Goal: Transaction & Acquisition: Subscribe to service/newsletter

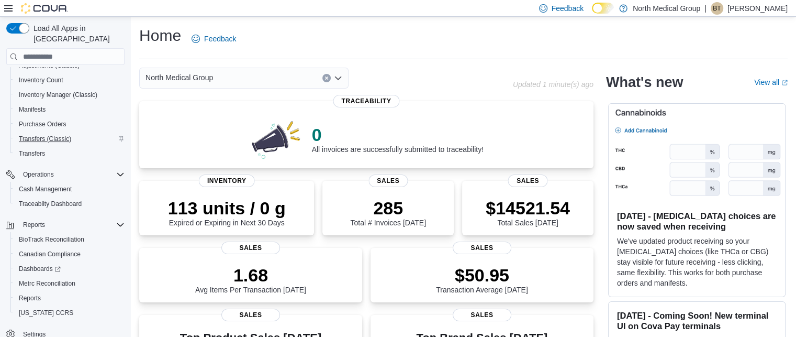
scroll to position [114, 0]
click at [32, 291] on span "Reports" at bounding box center [30, 297] width 22 height 13
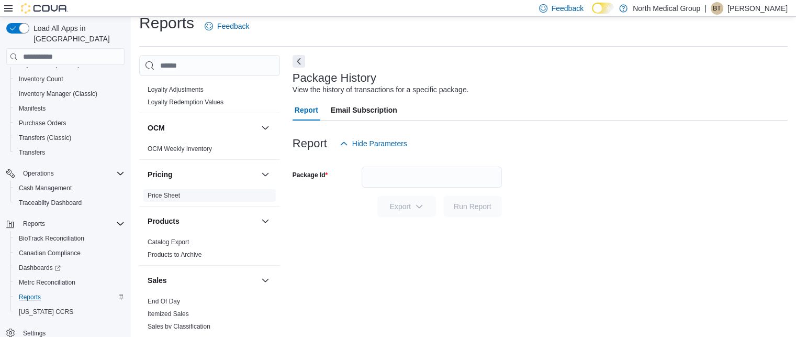
scroll to position [488, 0]
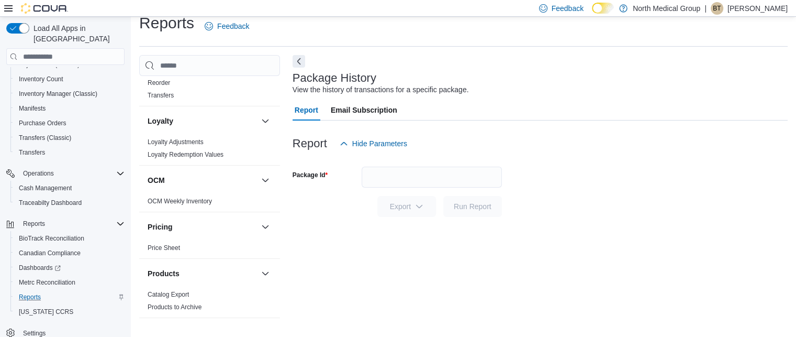
click at [350, 108] on span "Email Subscription" at bounding box center [364, 109] width 66 height 21
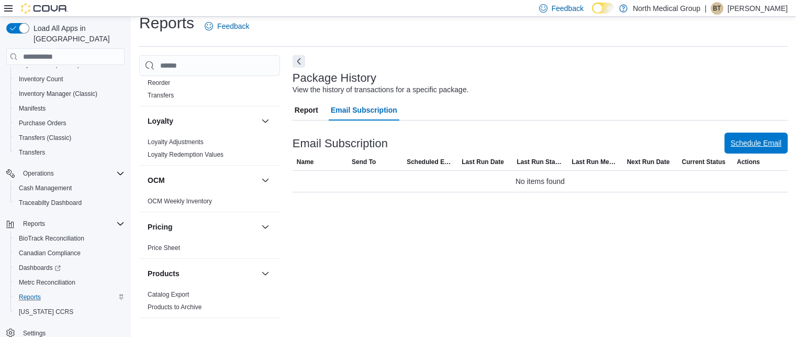
click at [782, 150] on span "Schedule Email" at bounding box center [756, 142] width 51 height 21
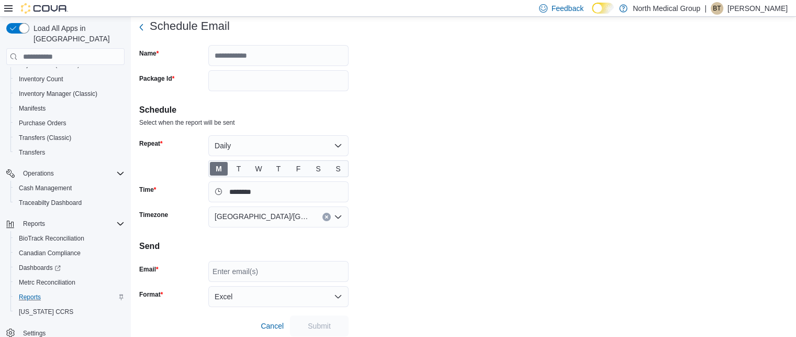
scroll to position [36, 0]
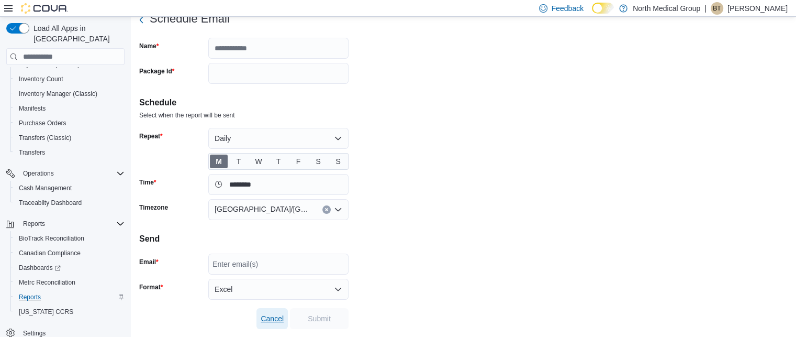
click at [275, 316] on span "Cancel" at bounding box center [272, 318] width 23 height 10
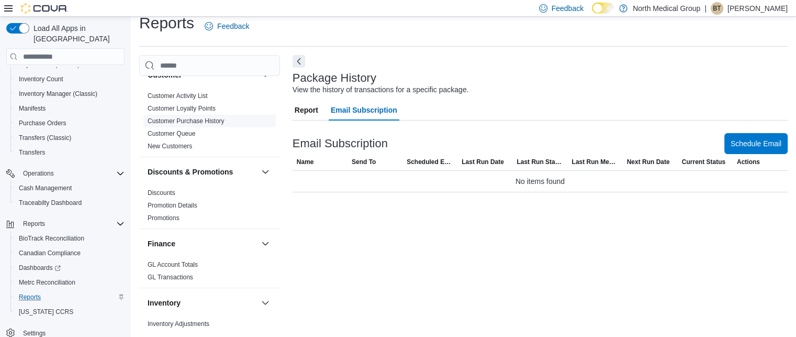
scroll to position [262, 0]
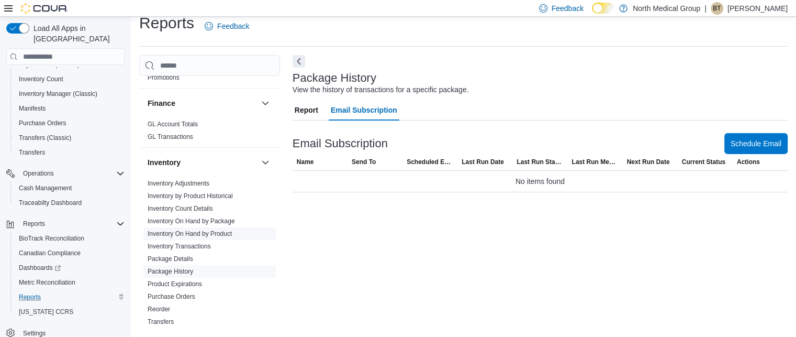
click at [201, 230] on link "Inventory On Hand by Product" at bounding box center [190, 233] width 84 height 7
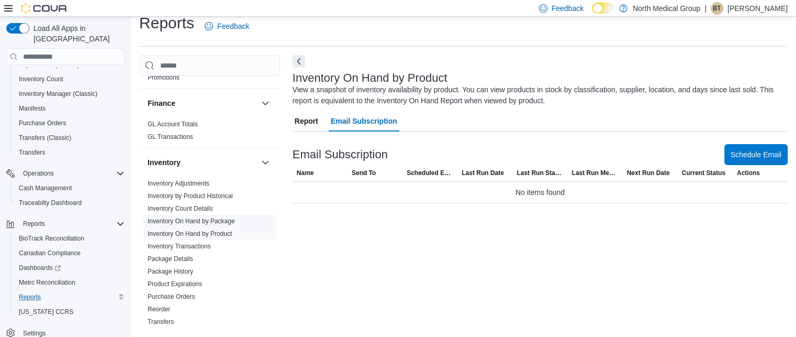
click at [202, 221] on link "Inventory On Hand by Package" at bounding box center [191, 220] width 87 height 7
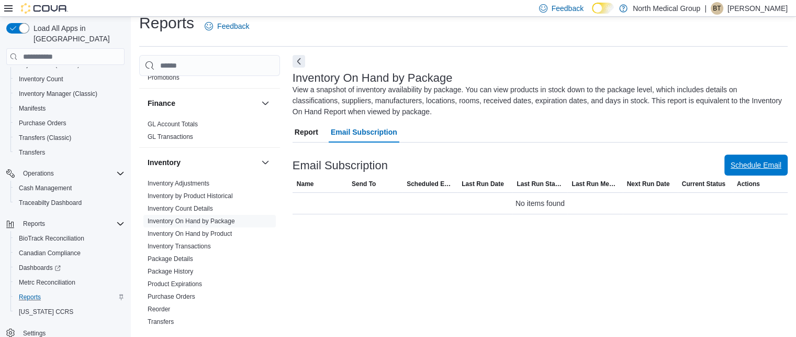
click at [772, 164] on span "Schedule Email" at bounding box center [756, 165] width 51 height 10
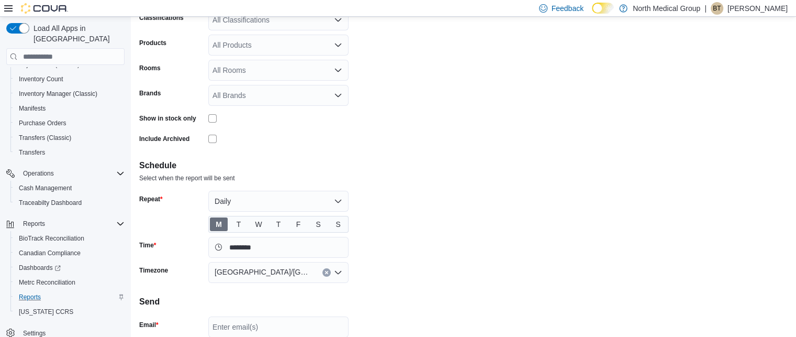
scroll to position [177, 0]
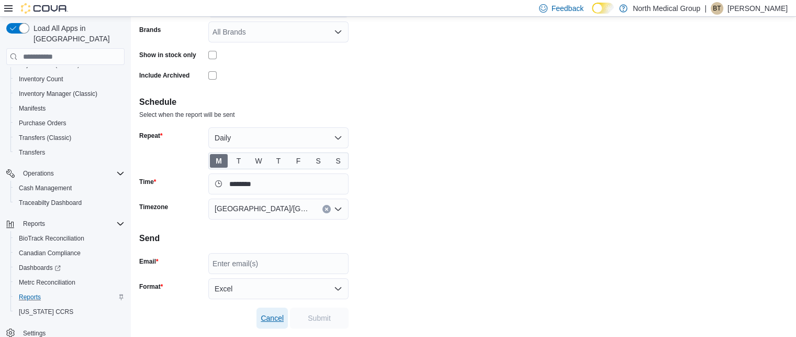
click at [270, 318] on span "Cancel" at bounding box center [272, 318] width 23 height 10
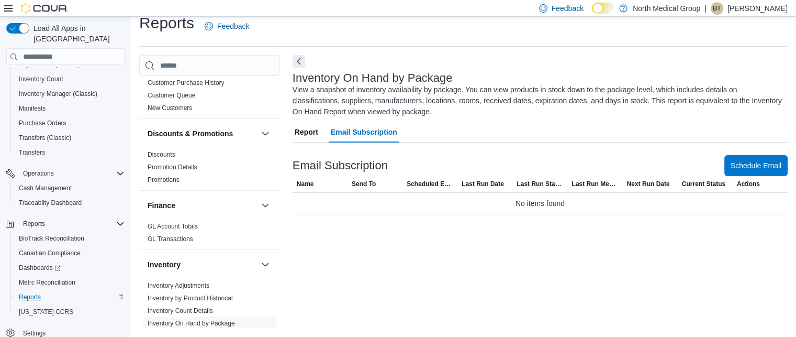
scroll to position [209, 0]
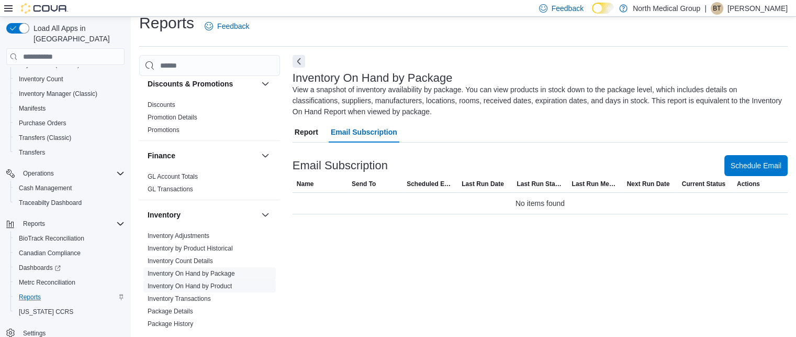
click at [215, 286] on link "Inventory On Hand by Product" at bounding box center [190, 285] width 84 height 7
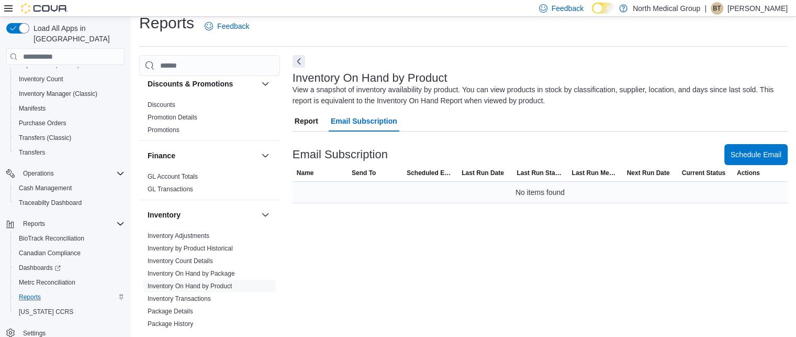
click at [517, 191] on div "No items found" at bounding box center [540, 192] width 495 height 21
click at [313, 120] on span "Report" at bounding box center [307, 120] width 24 height 21
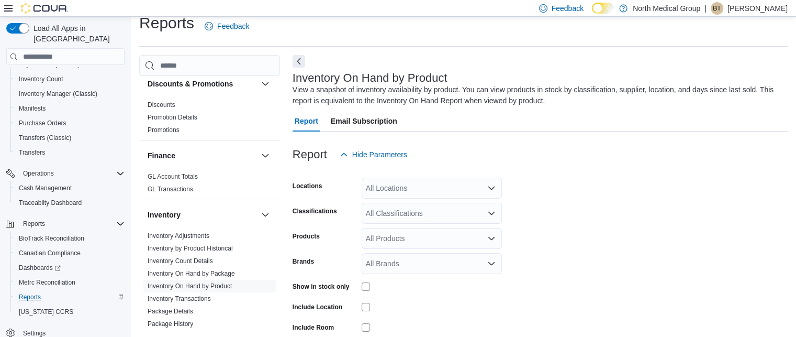
scroll to position [35, 0]
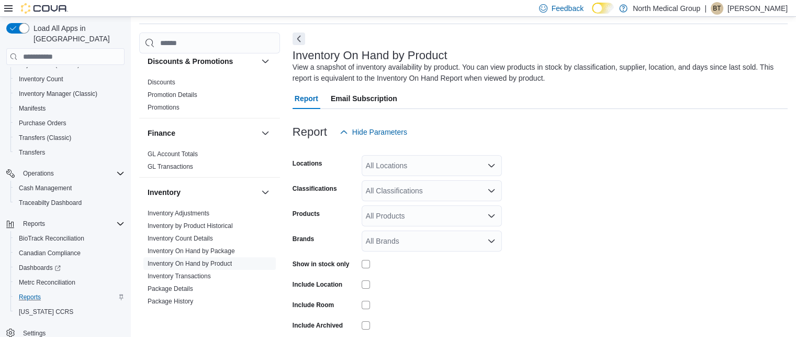
click at [373, 120] on div at bounding box center [540, 115] width 495 height 13
click at [378, 93] on span "Email Subscription" at bounding box center [364, 98] width 66 height 21
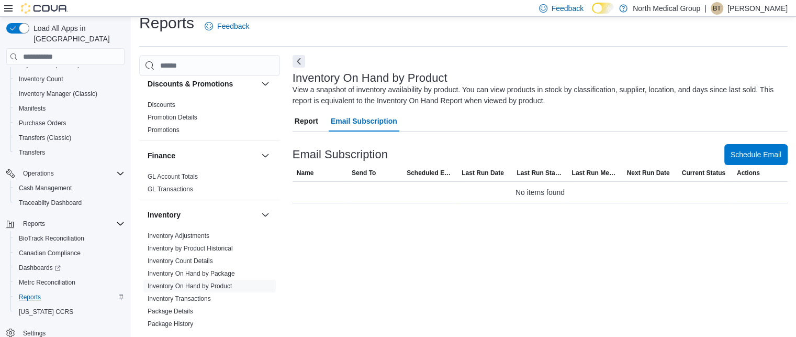
scroll to position [13, 0]
click at [748, 163] on span "Schedule Email" at bounding box center [756, 153] width 51 height 21
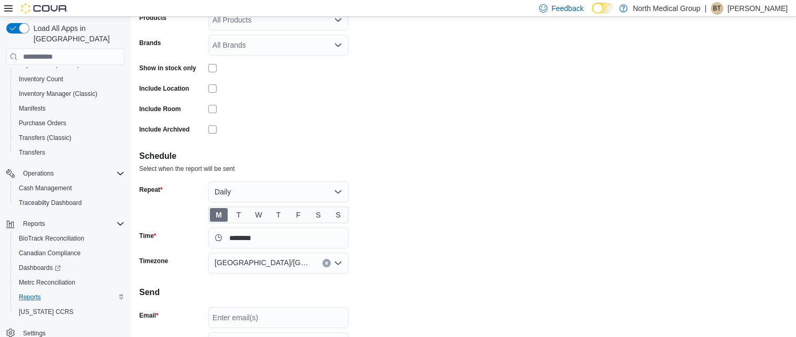
scroll to position [193, 0]
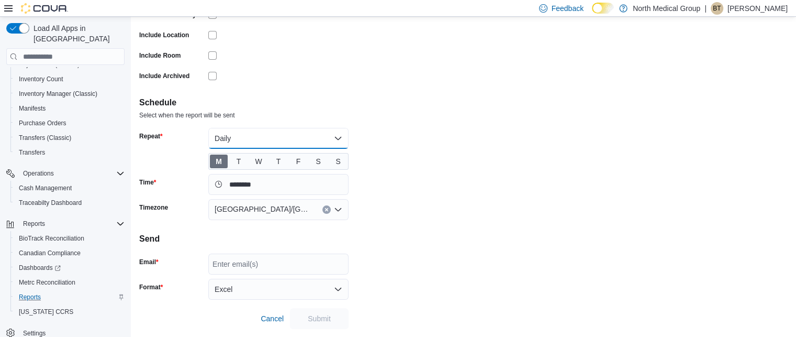
click at [325, 142] on button "Daily" at bounding box center [278, 138] width 140 height 21
click at [420, 146] on form "Schedule Email Name Locations All Locations Classifications All Classifications…" at bounding box center [463, 90] width 649 height 478
click at [259, 123] on form "Schedule Email Name Locations All Locations Classifications All Classifications…" at bounding box center [463, 90] width 649 height 478
click at [264, 133] on button "Daily" at bounding box center [278, 138] width 140 height 21
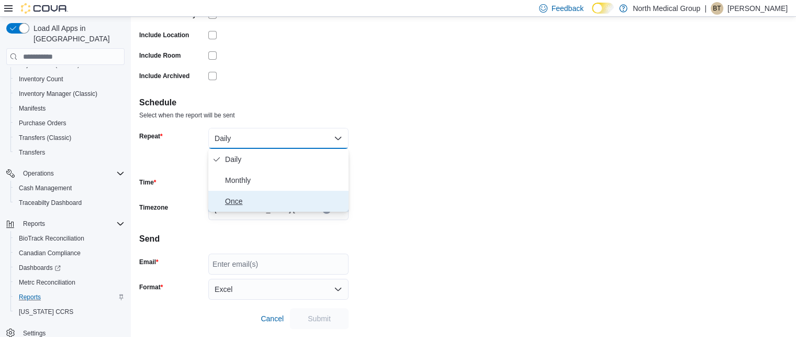
click at [243, 204] on span "Once" at bounding box center [284, 201] width 119 height 13
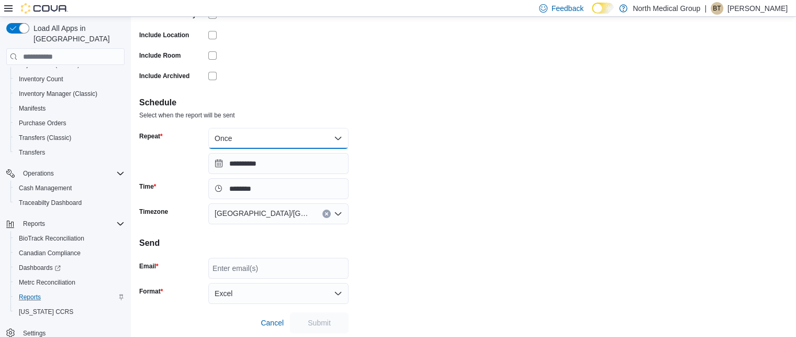
click at [254, 146] on button "Once" at bounding box center [278, 138] width 140 height 21
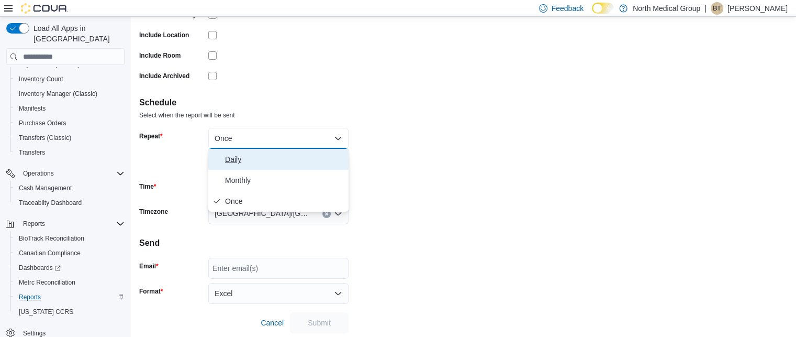
click at [253, 167] on button "Daily" at bounding box center [278, 159] width 140 height 21
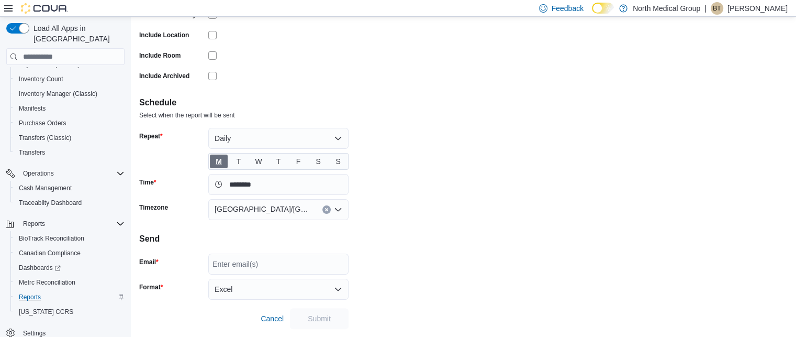
click at [226, 158] on span "M" at bounding box center [219, 161] width 18 height 14
click at [224, 159] on span "M" at bounding box center [219, 161] width 18 height 14
click at [281, 265] on div "Enter email(s)" at bounding box center [278, 263] width 140 height 21
click at [32, 293] on span "Reports" at bounding box center [30, 297] width 22 height 8
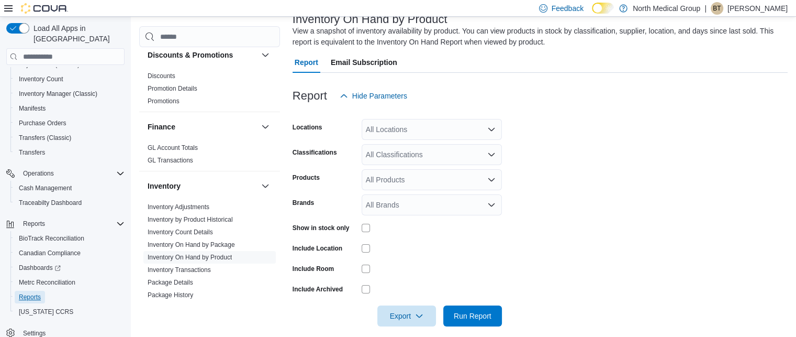
scroll to position [82, 0]
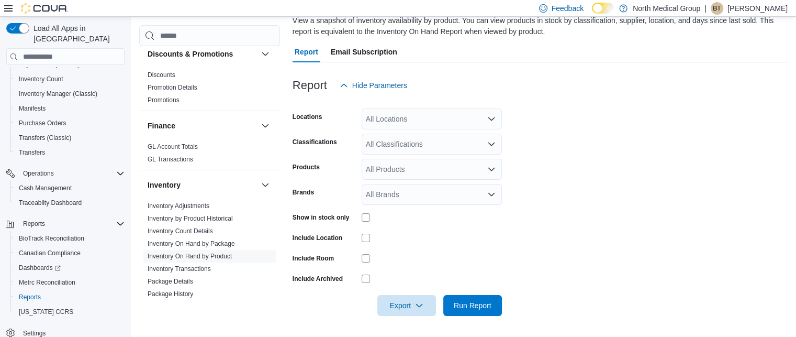
click at [375, 53] on span "Email Subscription" at bounding box center [364, 51] width 66 height 21
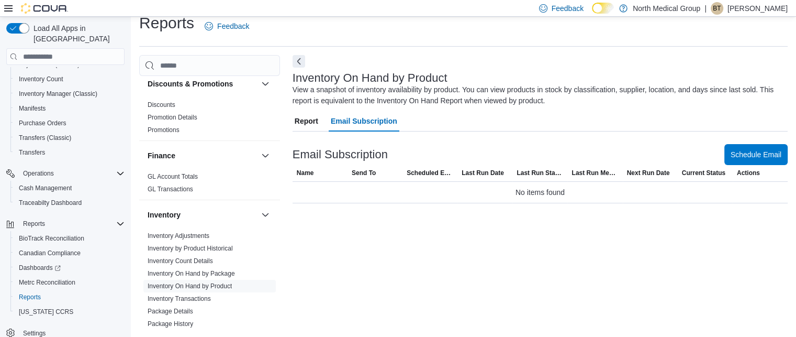
scroll to position [13, 0]
click at [752, 154] on span "Schedule Email" at bounding box center [756, 154] width 51 height 10
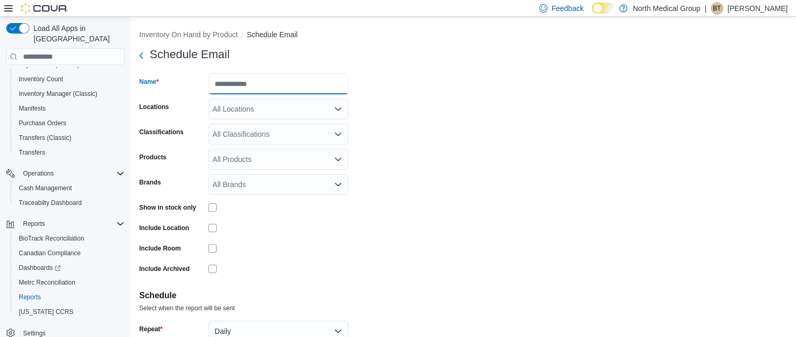
click at [241, 85] on input "Name" at bounding box center [278, 83] width 140 height 21
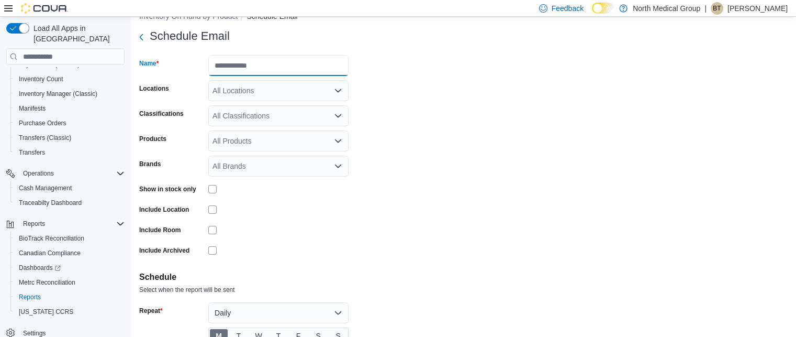
scroll to position [193, 0]
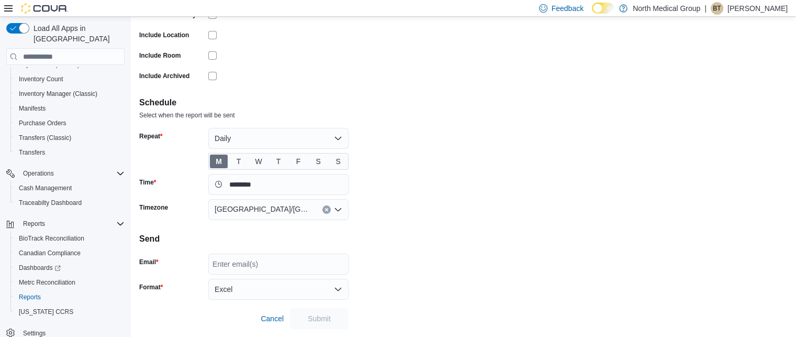
click at [270, 263] on div "Enter email(s)" at bounding box center [278, 263] width 140 height 21
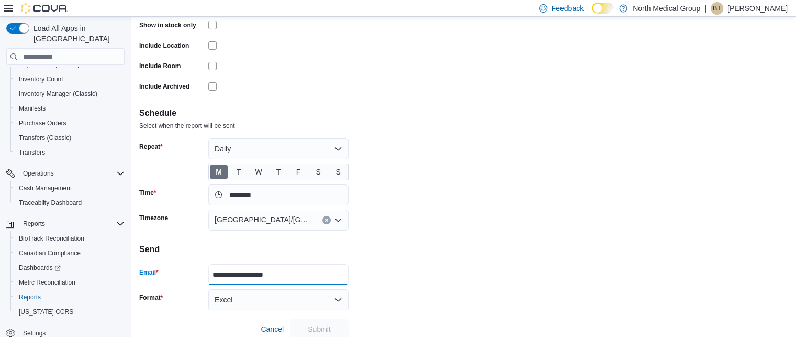
type input "**********"
click at [293, 278] on div "brittani@north.life" at bounding box center [278, 274] width 140 height 21
click at [337, 272] on icon "Clear input" at bounding box center [338, 274] width 4 height 4
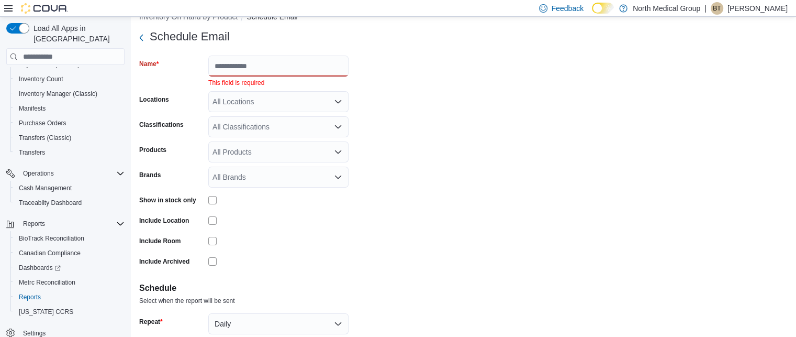
scroll to position [0, 0]
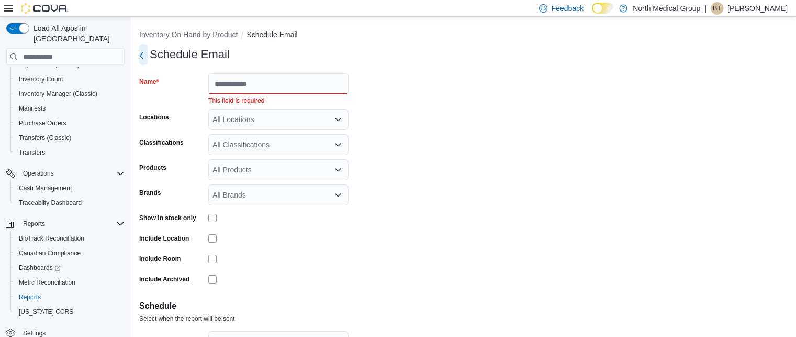
click at [143, 54] on icon "button" at bounding box center [141, 55] width 8 height 8
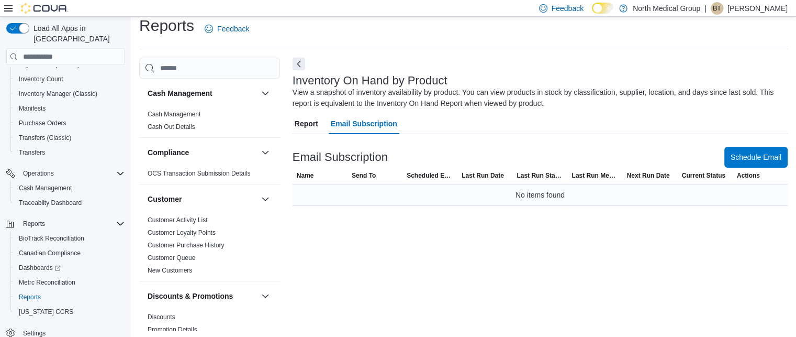
scroll to position [13, 0]
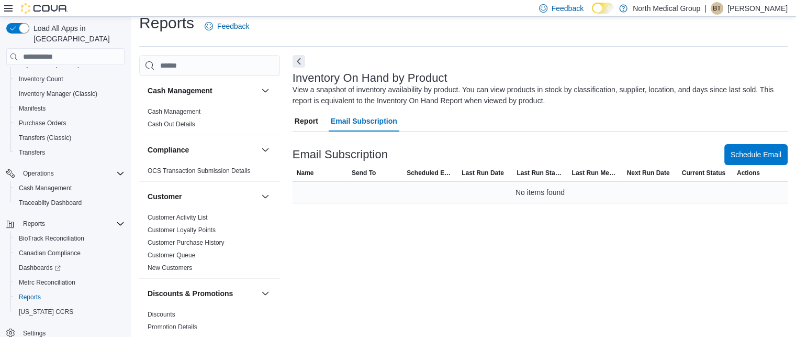
click at [555, 193] on span "No items found" at bounding box center [540, 192] width 49 height 13
click at [394, 226] on div "Inventory On Hand by Product View a snapshot of inventory availability by produ…" at bounding box center [540, 191] width 495 height 273
drag, startPoint x: 295, startPoint y: 151, endPoint x: 390, endPoint y: 151, distance: 94.8
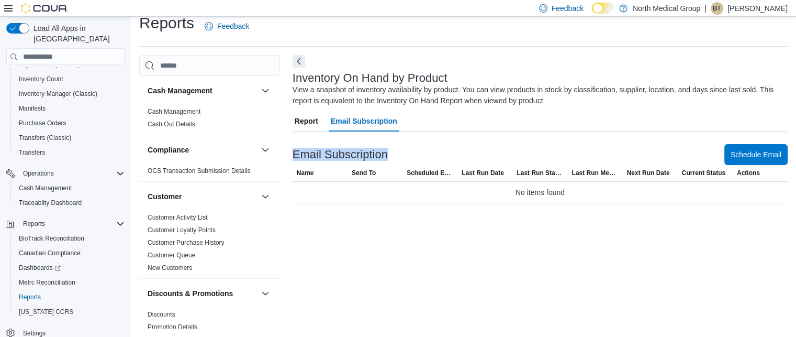
click at [390, 151] on div "Email Subscription Schedule Email" at bounding box center [540, 154] width 495 height 21
click at [384, 154] on h3 "Email Subscription" at bounding box center [340, 154] width 95 height 13
drag, startPoint x: 387, startPoint y: 154, endPoint x: 286, endPoint y: 159, distance: 101.1
click at [286, 159] on div "Cash Management Cash Management Cash Out Details Compliance OCS Transaction Sub…" at bounding box center [463, 191] width 649 height 273
drag, startPoint x: 288, startPoint y: 159, endPoint x: 294, endPoint y: 154, distance: 7.1
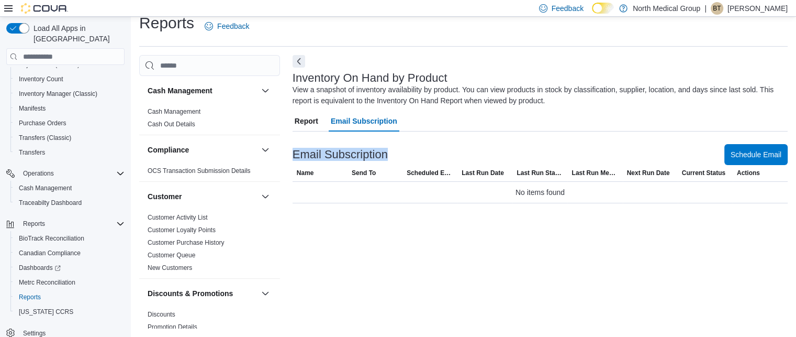
click at [288, 159] on div "Cash Management Cash Management Cash Out Details Compliance OCS Transaction Sub…" at bounding box center [463, 191] width 649 height 273
click at [298, 127] on span "Report" at bounding box center [307, 120] width 24 height 21
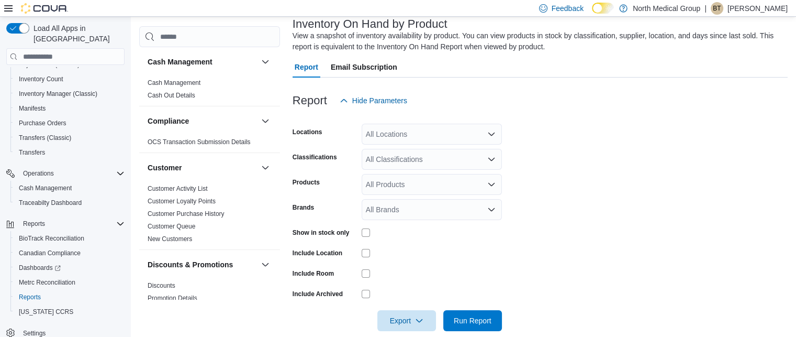
scroll to position [82, 0]
